Goal: Information Seeking & Learning: Find specific page/section

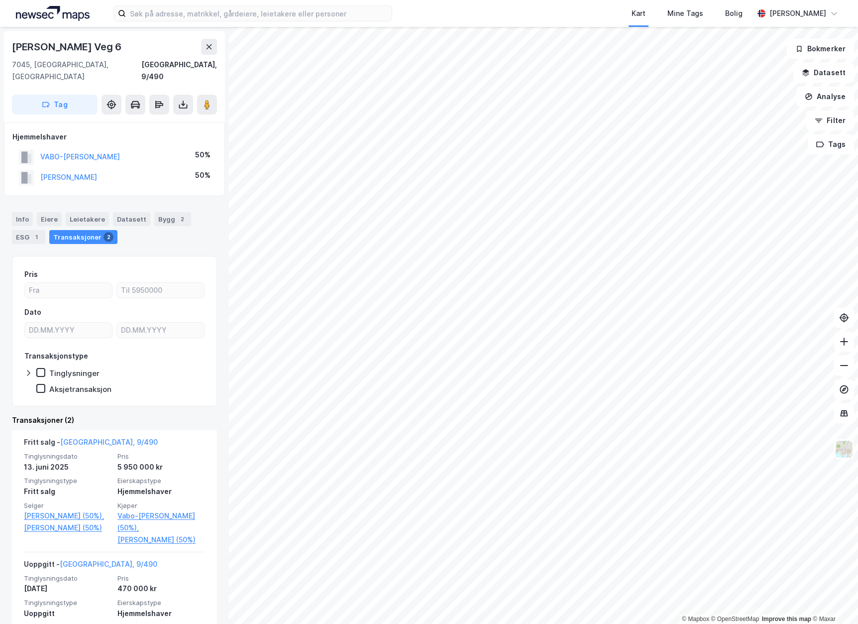
click at [46, 11] on img at bounding box center [53, 13] width 74 height 15
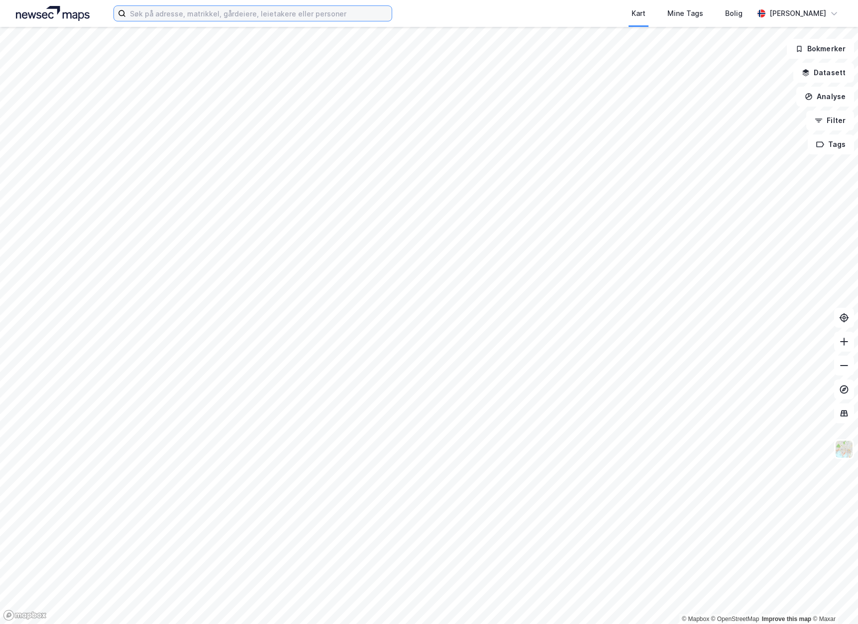
click at [219, 15] on input at bounding box center [259, 13] width 266 height 15
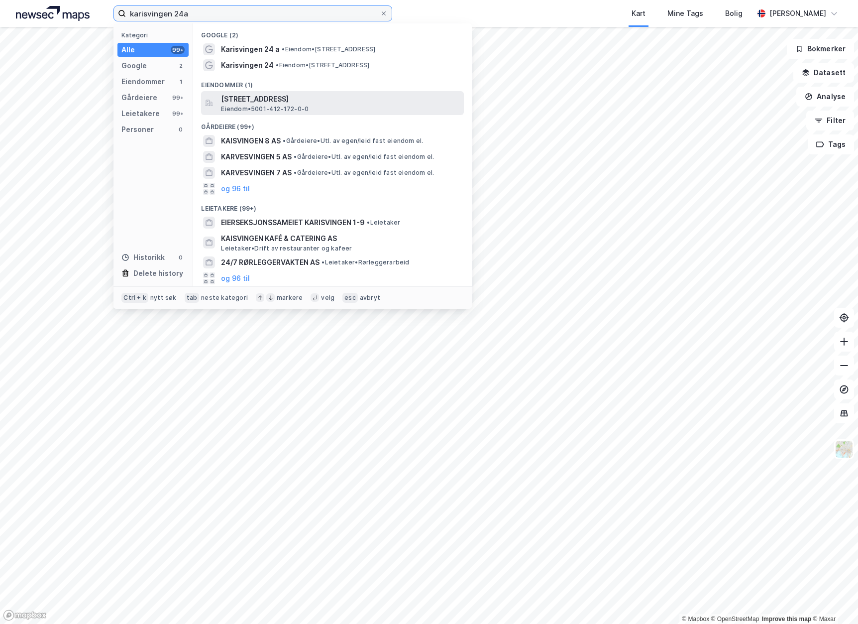
type input "karisvingen 24a"
click at [334, 98] on span "[STREET_ADDRESS]" at bounding box center [340, 99] width 239 height 12
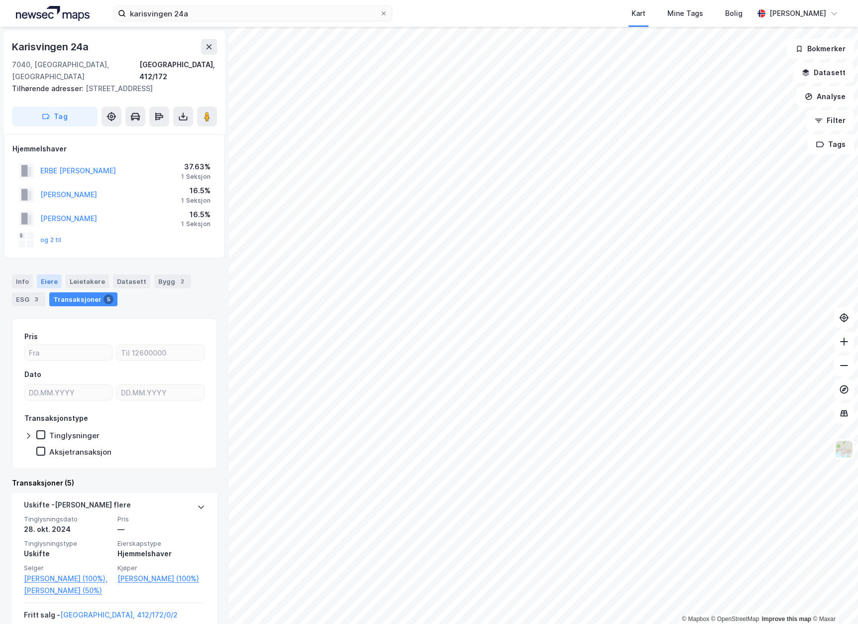
click at [43, 274] on div "Eiere" at bounding box center [49, 281] width 25 height 14
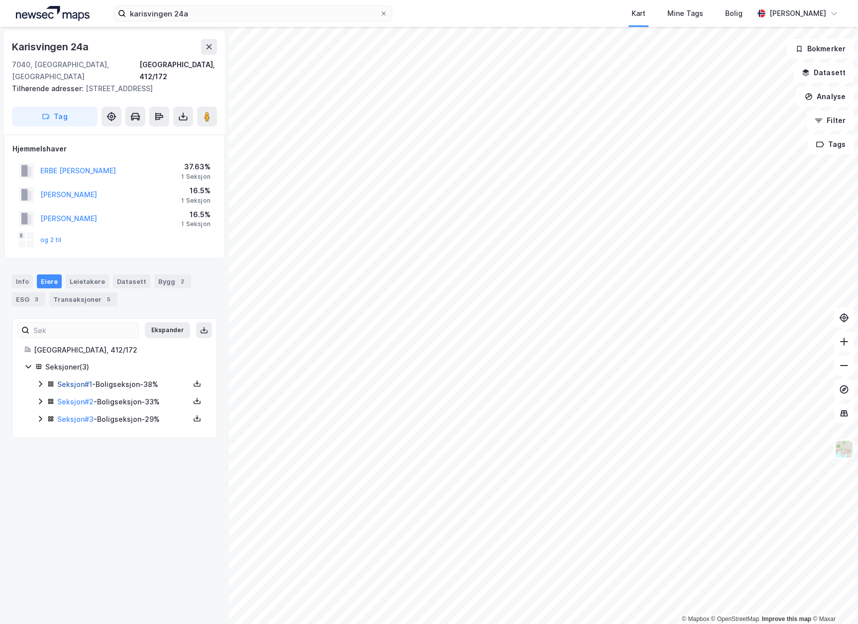
click at [67, 380] on link "Seksjon # 1" at bounding box center [74, 384] width 35 height 8
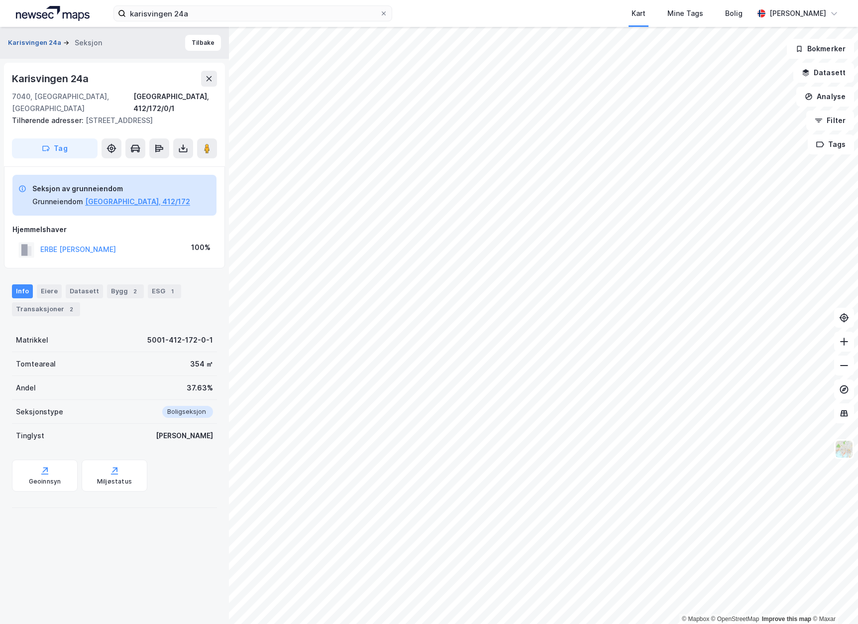
click at [35, 41] on button "Karisvingen 24a" at bounding box center [35, 43] width 55 height 10
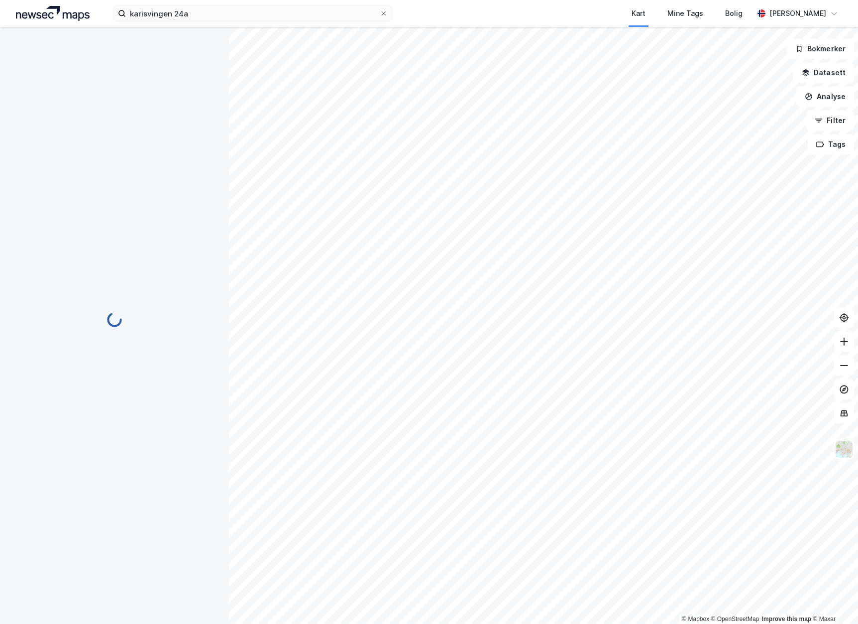
scroll to position [30, 0]
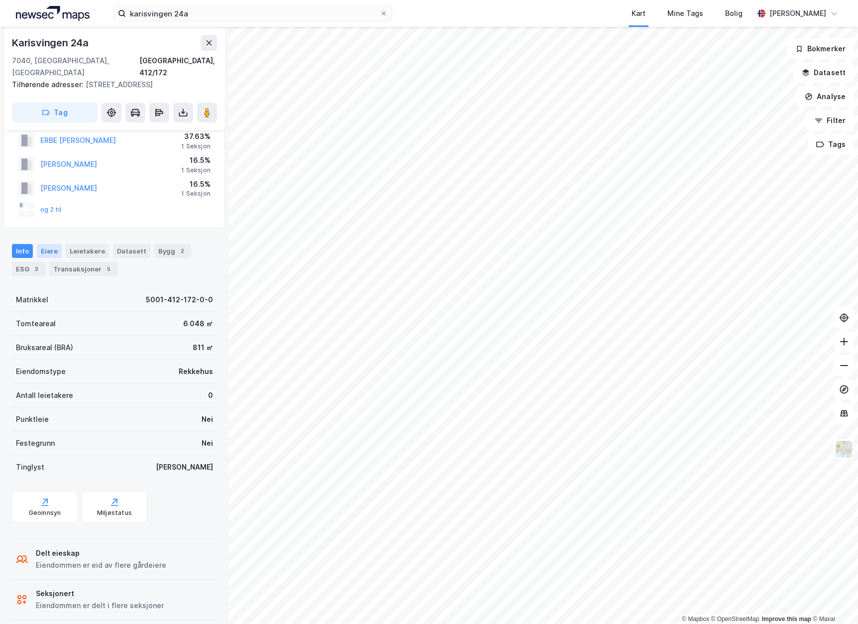
click at [50, 244] on div "Eiere" at bounding box center [49, 251] width 25 height 14
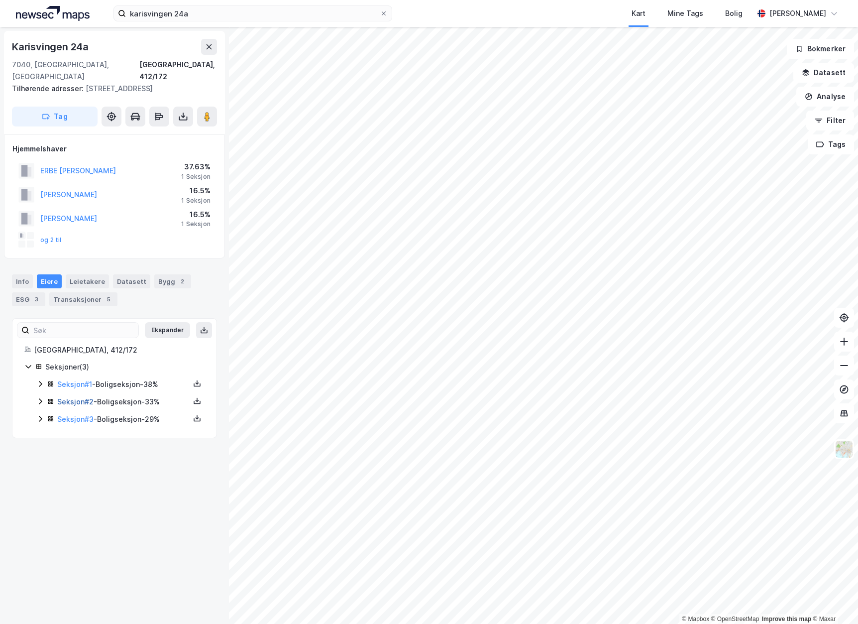
click at [74, 397] on link "Seksjon # 2" at bounding box center [75, 401] width 36 height 8
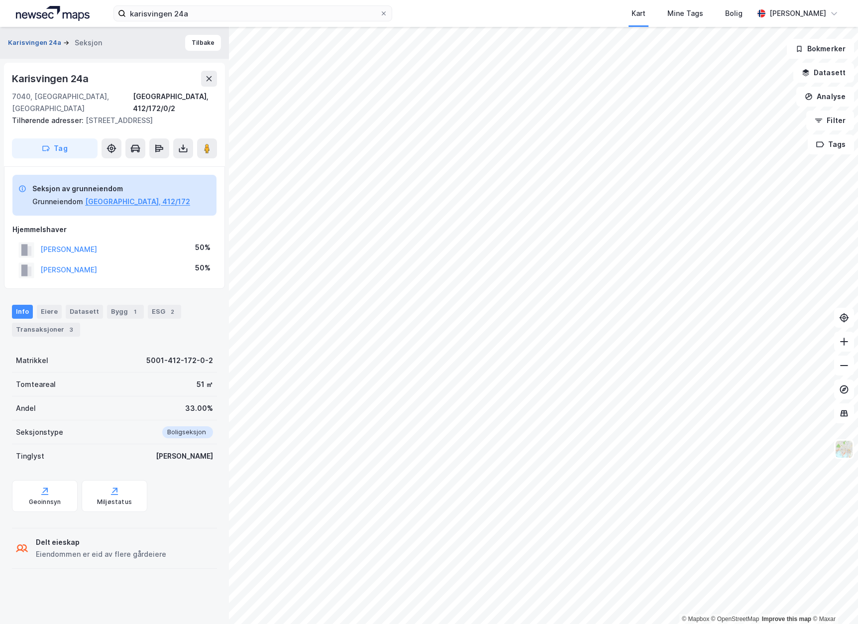
click at [58, 39] on button "Karisvingen 24a" at bounding box center [35, 43] width 55 height 10
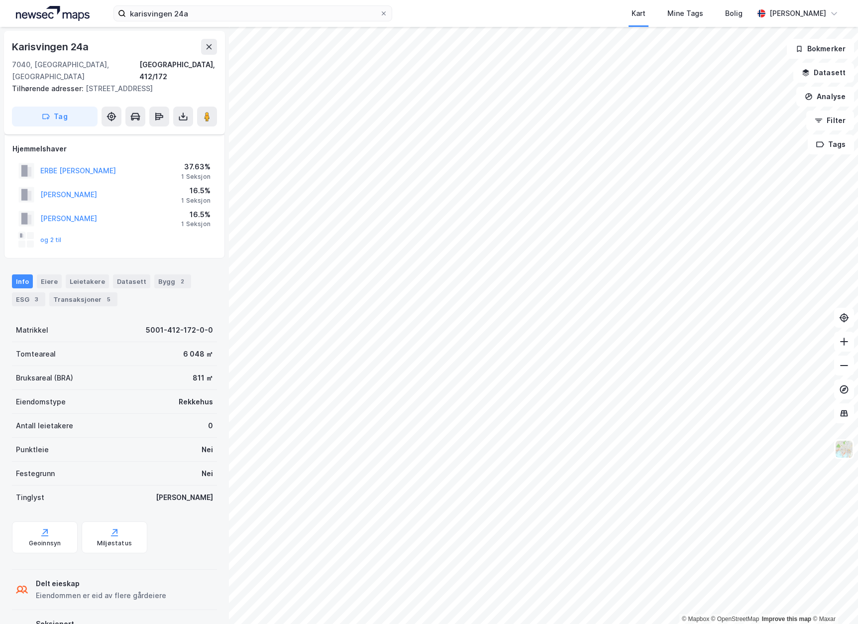
scroll to position [30, 0]
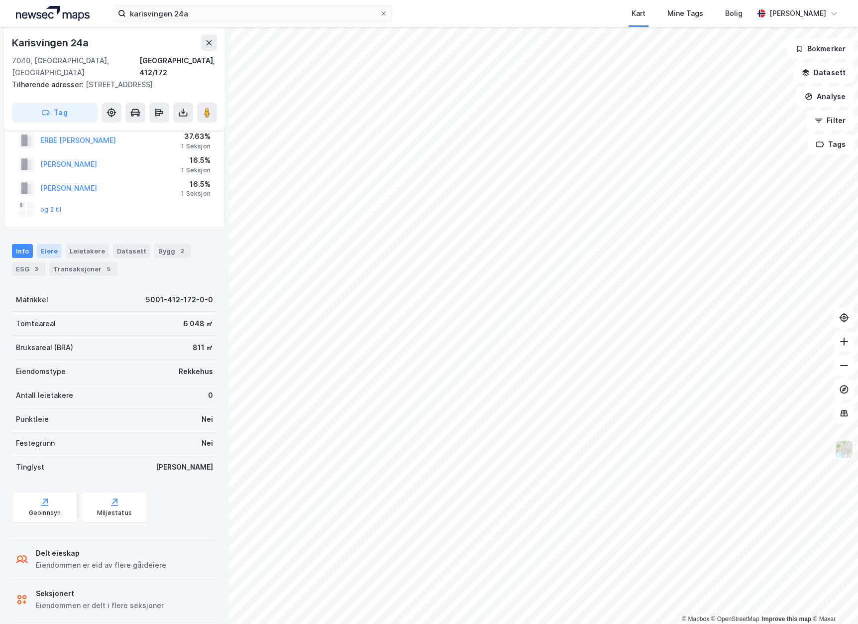
click at [54, 244] on div "Eiere" at bounding box center [49, 251] width 25 height 14
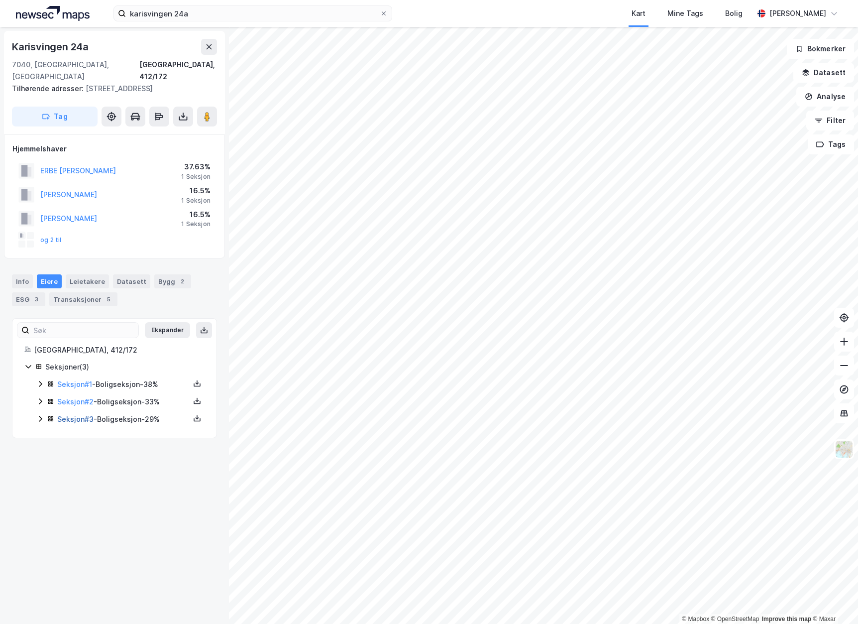
click at [81, 415] on link "Seksjon # 3" at bounding box center [75, 419] width 36 height 8
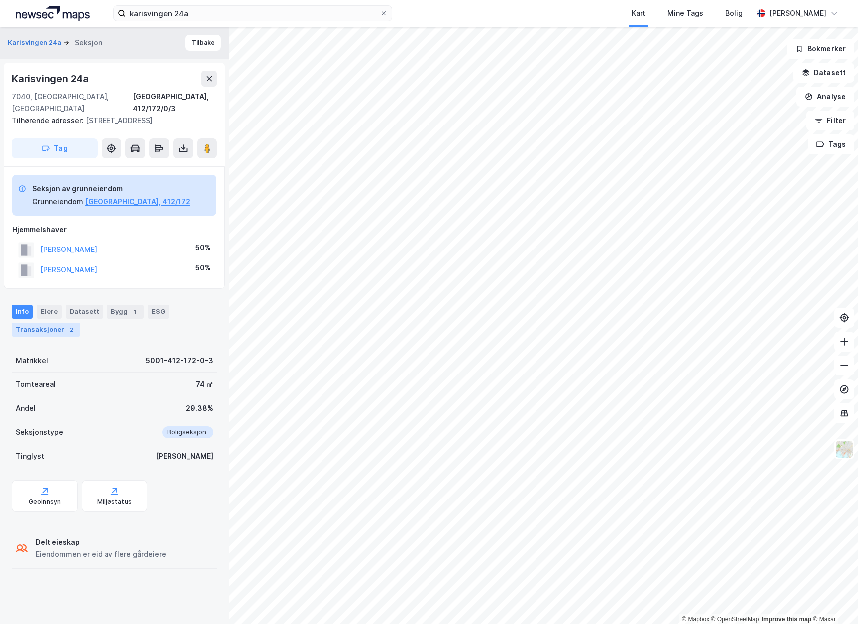
click at [39, 322] on div "Transaksjoner 2" at bounding box center [46, 329] width 68 height 14
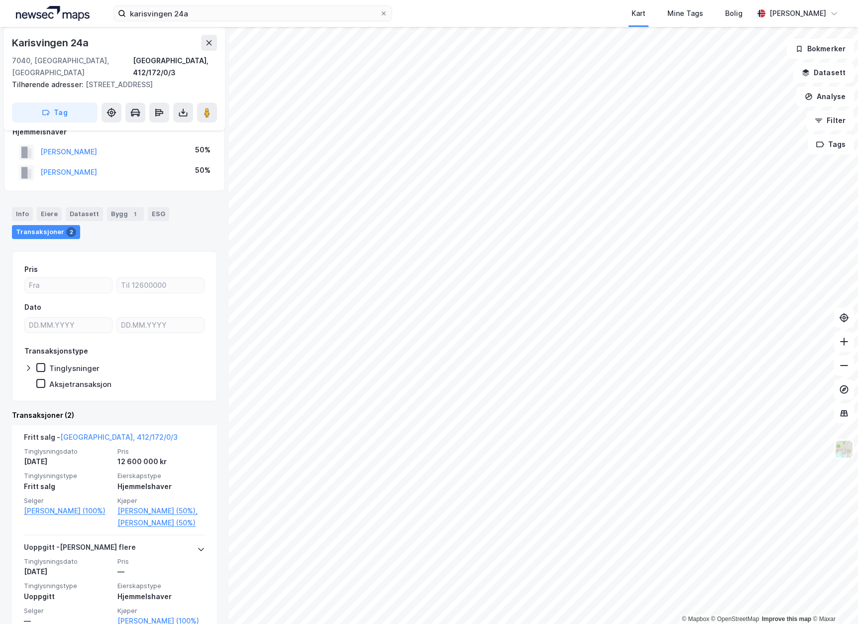
scroll to position [100, 0]
click at [99, 46] on div "Karisvingen 24a" at bounding box center [114, 43] width 205 height 16
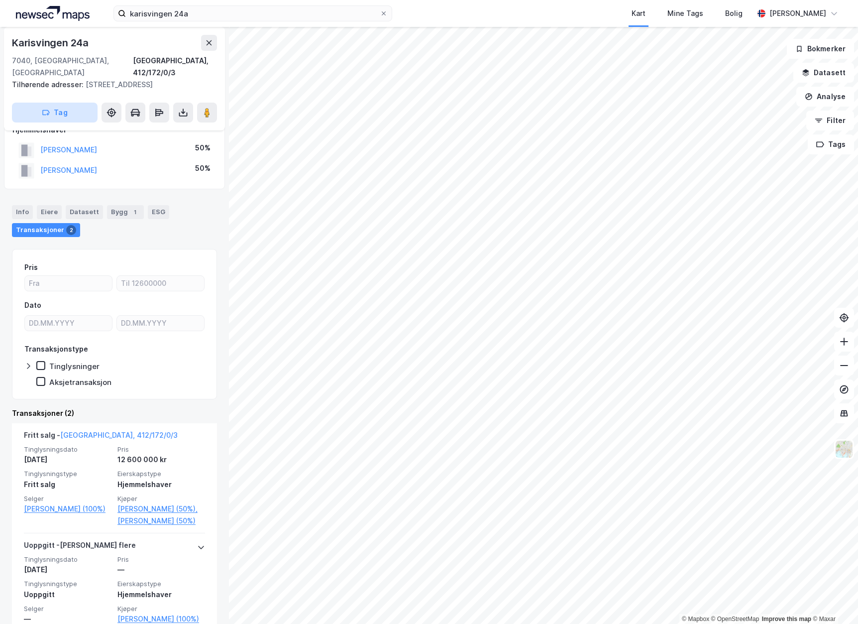
scroll to position [0, 0]
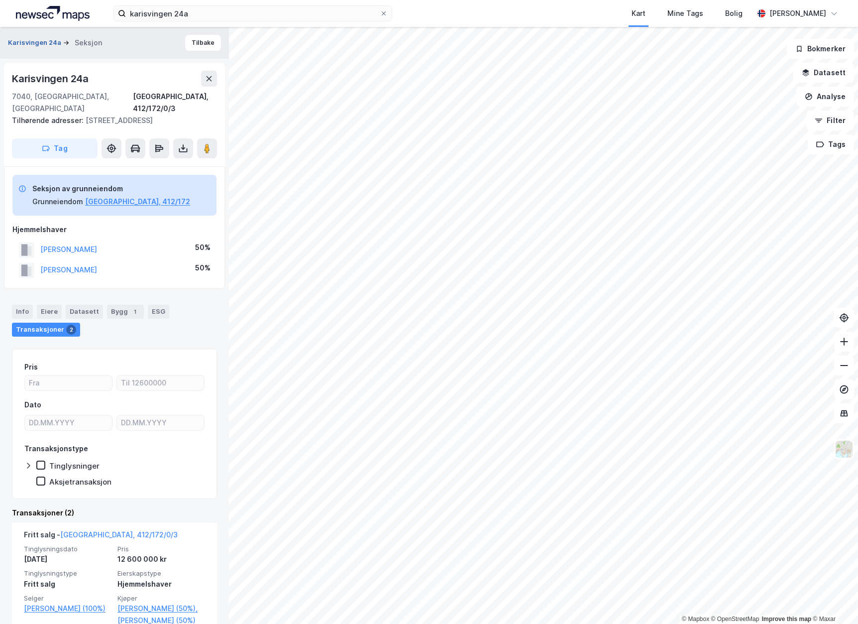
click at [36, 43] on button "Karisvingen 24a" at bounding box center [35, 43] width 55 height 10
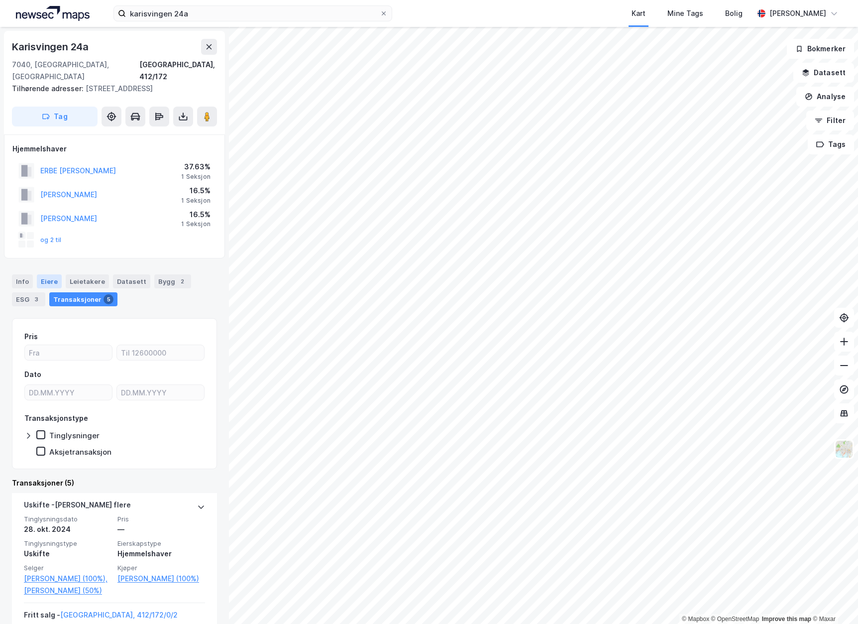
click at [51, 274] on div "Eiere" at bounding box center [49, 281] width 25 height 14
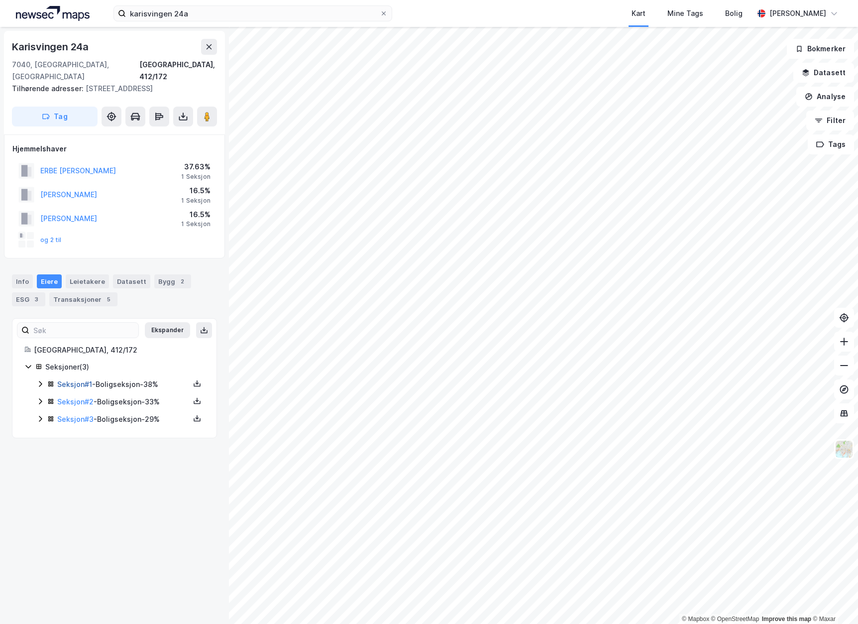
click at [73, 380] on link "Seksjon # 1" at bounding box center [74, 384] width 35 height 8
